Goal: Transaction & Acquisition: Purchase product/service

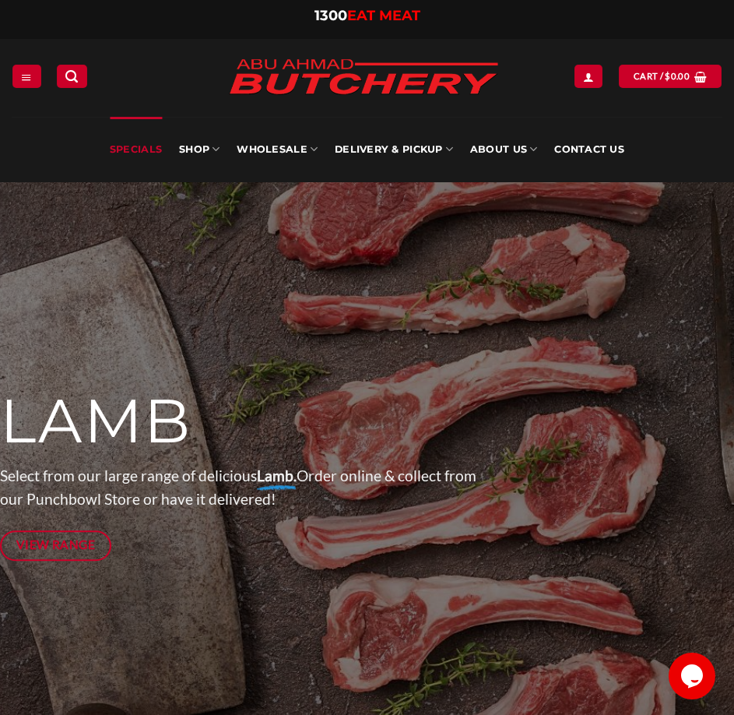
click at [144, 142] on link "Specials" at bounding box center [136, 149] width 52 height 65
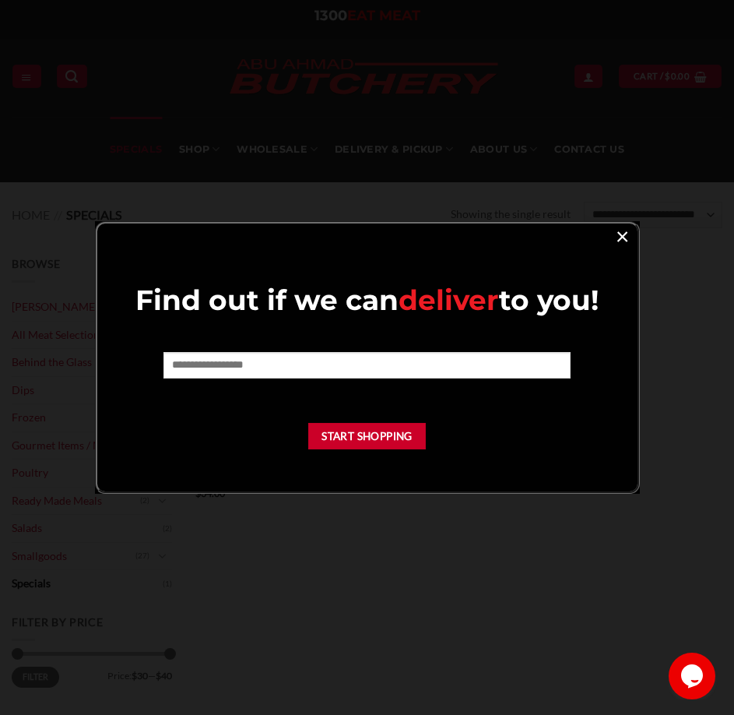
click at [623, 239] on link "×" at bounding box center [622, 235] width 23 height 21
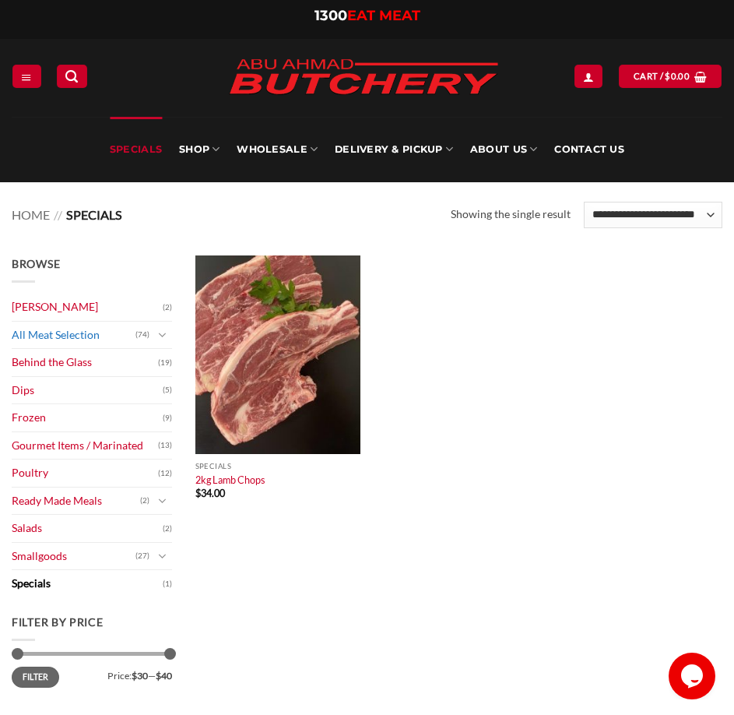
click at [78, 338] on link "All Meat Selection" at bounding box center [74, 335] width 124 height 27
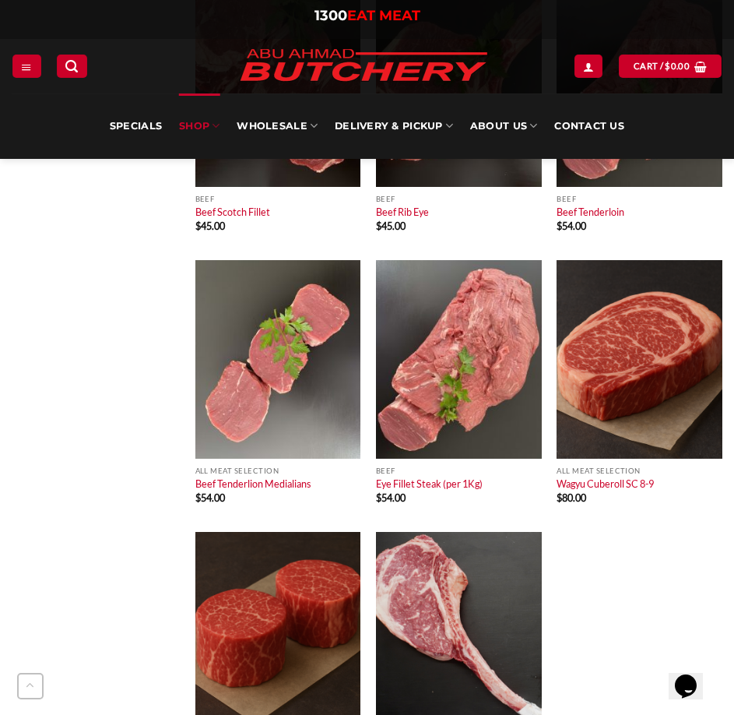
scroll to position [6307, 0]
